Goal: Task Accomplishment & Management: Use online tool/utility

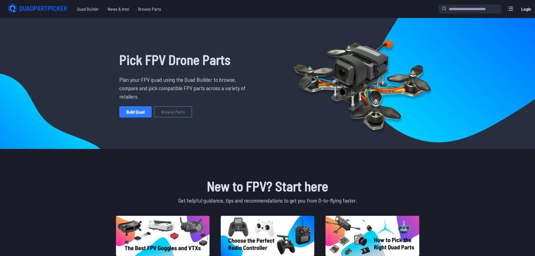
click at [140, 109] on link "Build Quad" at bounding box center [135, 111] width 32 height 11
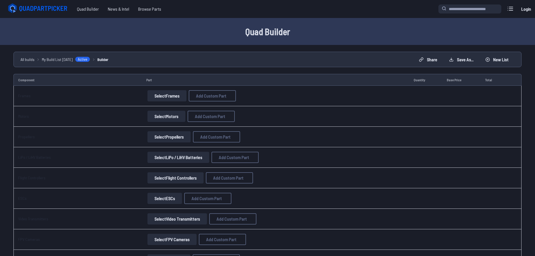
click at [161, 93] on button "Select Frames" at bounding box center [166, 95] width 39 height 11
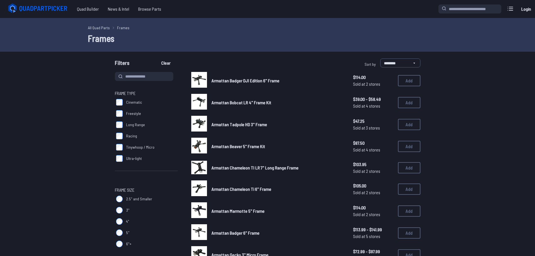
drag, startPoint x: 158, startPoint y: 94, endPoint x: 57, endPoint y: 98, distance: 101.0
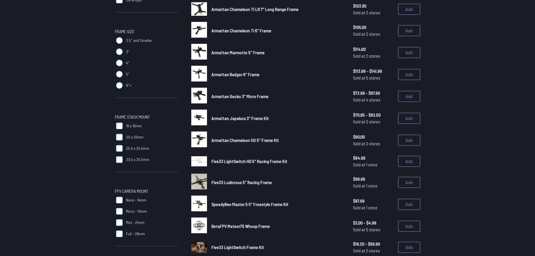
scroll to position [169, 0]
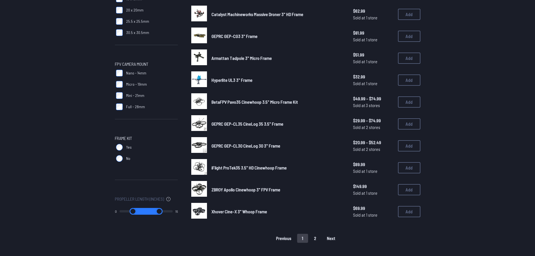
scroll to position [365, 0]
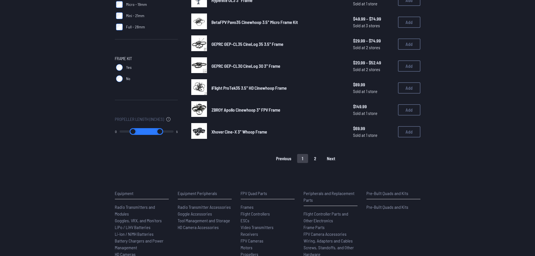
type input "**"
drag, startPoint x: 166, startPoint y: 131, endPoint x: 179, endPoint y: 128, distance: 13.5
click at [173, 128] on input "range" at bounding box center [159, 131] width 27 height 7
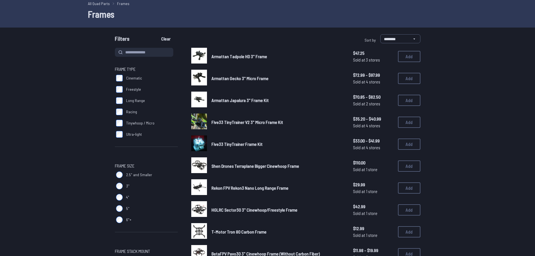
scroll to position [0, 0]
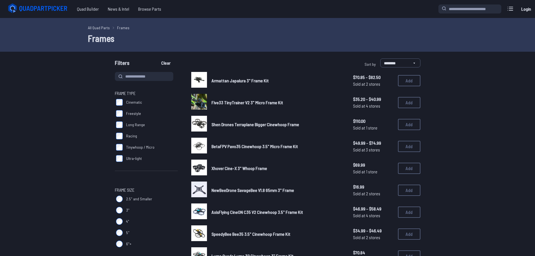
click at [117, 97] on label "Cinematic" at bounding box center [146, 102] width 63 height 11
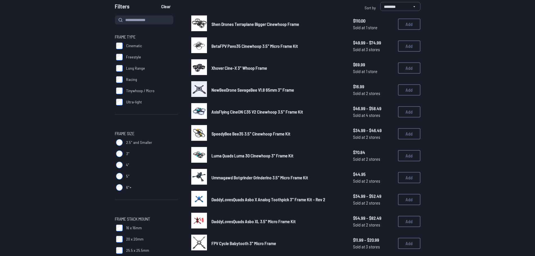
scroll to position [56, 0]
drag, startPoint x: 65, startPoint y: 143, endPoint x: 31, endPoint y: 146, distance: 34.3
click at [31, 146] on form "**********" at bounding box center [267, 225] width 535 height 447
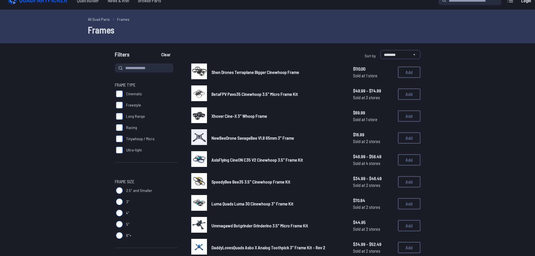
scroll to position [0, 0]
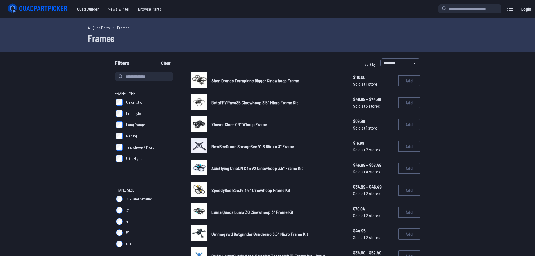
click at [129, 158] on span "Ultra-light" at bounding box center [134, 159] width 16 height 6
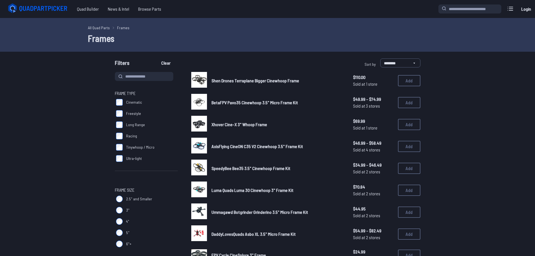
click at [228, 168] on span "SpeedyBee Bee35 3.5" Cinewhoop Frame Kit" at bounding box center [251, 167] width 79 height 5
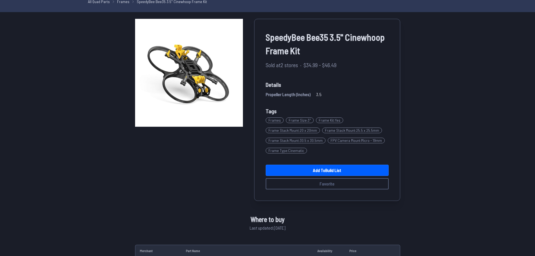
scroll to position [28, 0]
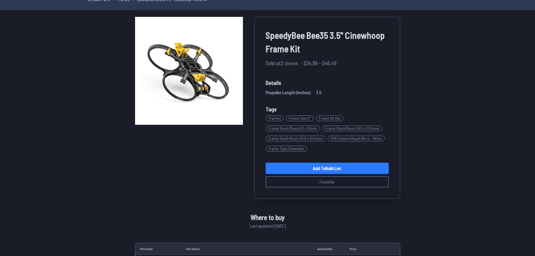
click at [283, 165] on link "Add to Build List" at bounding box center [327, 168] width 123 height 11
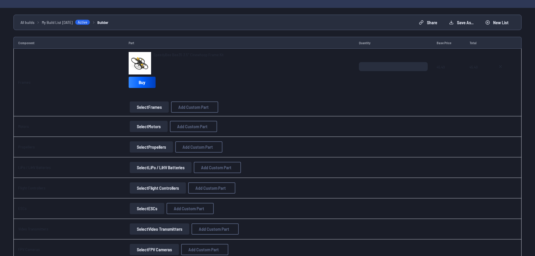
scroll to position [56, 0]
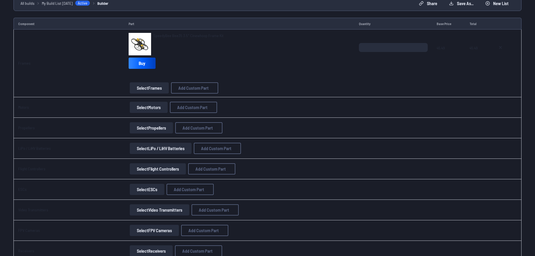
click at [141, 107] on button "Select Motors" at bounding box center [149, 107] width 38 height 11
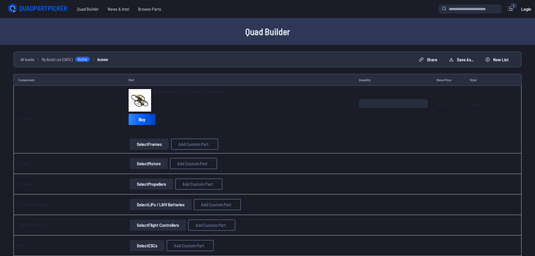
scroll to position [56, 0]
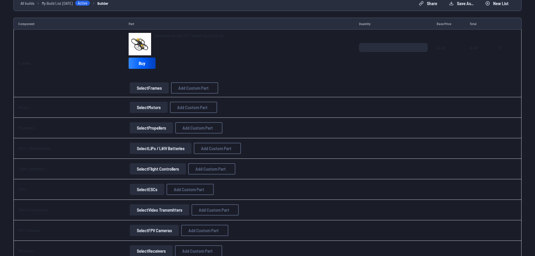
click at [142, 41] on img at bounding box center [140, 44] width 22 height 22
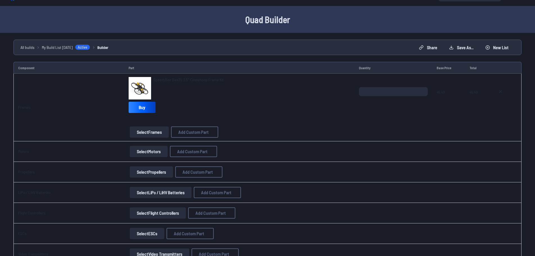
scroll to position [0, 0]
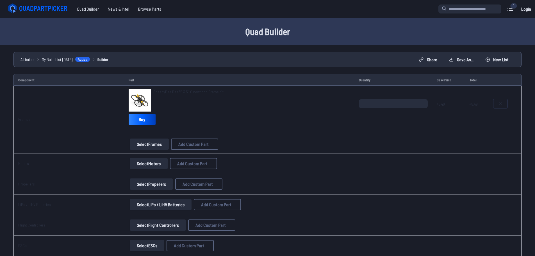
click at [500, 105] on icon at bounding box center [500, 103] width 4 height 4
type textarea "**********"
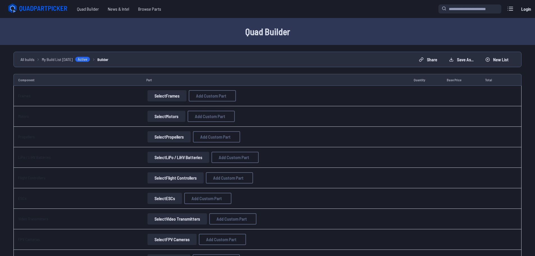
click at [155, 93] on button "Select Frames" at bounding box center [166, 95] width 39 height 11
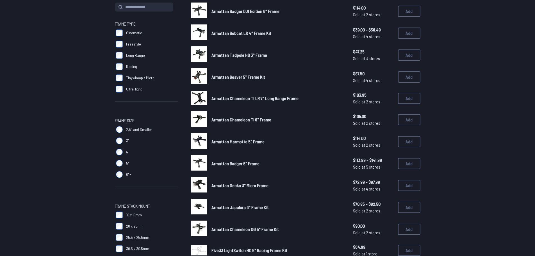
scroll to position [84, 0]
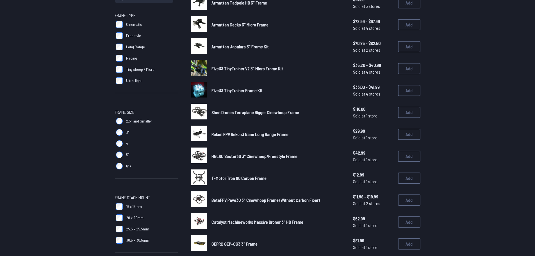
scroll to position [84, 0]
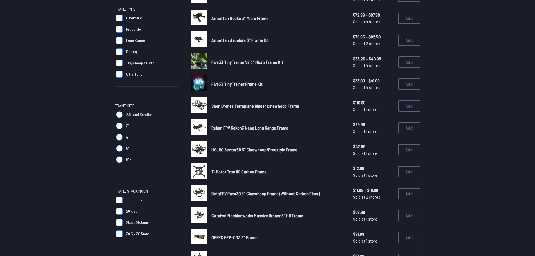
click at [225, 148] on span "HGLRC Sector30 3" Cinewhoop/Freestyle Frame" at bounding box center [255, 149] width 86 height 5
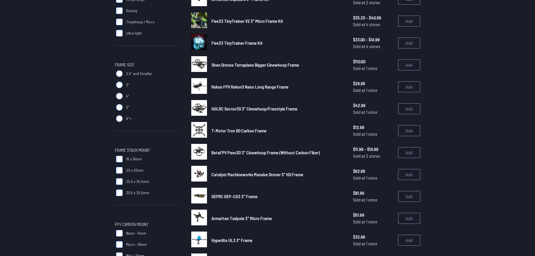
scroll to position [140, 0]
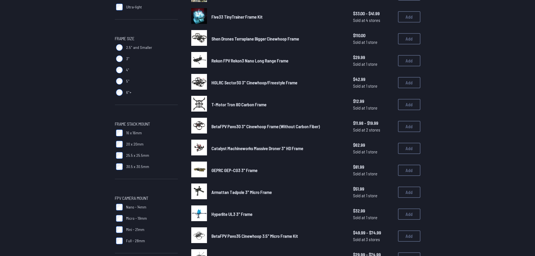
scroll to position [197, 0]
